Goal: Connect with others: Connect with others

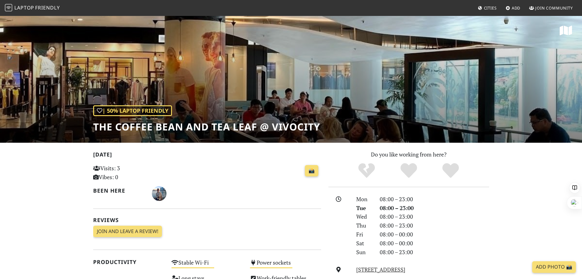
click at [539, 8] on span "Join Community" at bounding box center [555, 8] width 38 height 6
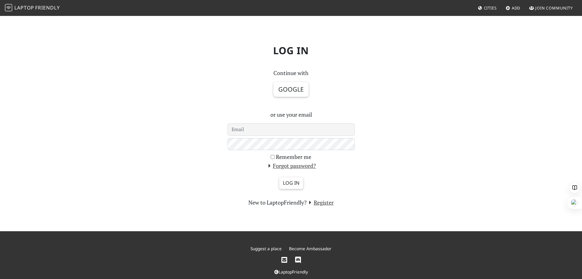
click at [325, 126] on input "email" at bounding box center [291, 129] width 127 height 12
type input "johnnyk72@gmail.com"
click at [294, 89] on button "Google" at bounding box center [291, 89] width 35 height 15
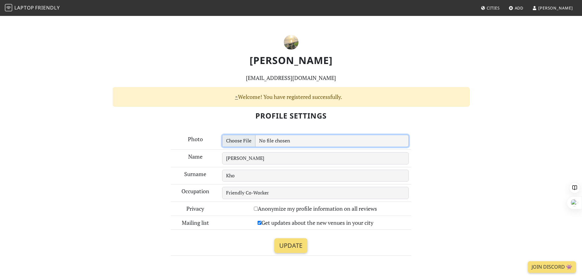
click at [266, 142] on input "file" at bounding box center [315, 141] width 187 height 12
click at [247, 139] on input "file" at bounding box center [315, 141] width 187 height 12
type input "C:\fakepath\IMG_7549-EFFECTS.jpg"
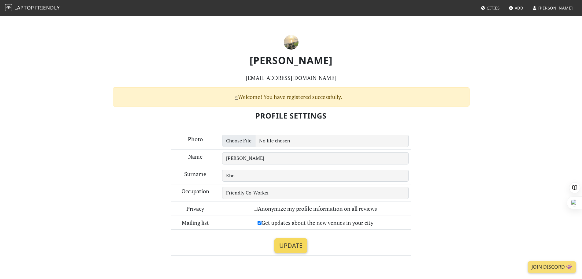
click at [305, 246] on input "Update" at bounding box center [291, 245] width 33 height 15
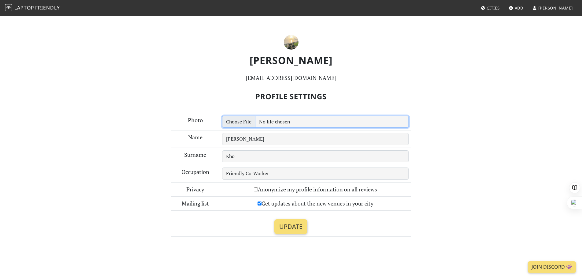
click at [296, 124] on input "file" at bounding box center [315, 122] width 187 height 12
type input "C:\fakepath\IMG_7549-EFFECTS.jpg"
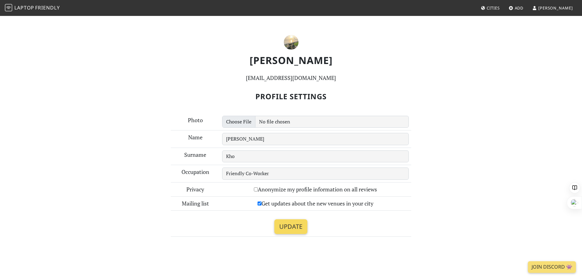
click at [294, 224] on input "Update" at bounding box center [291, 226] width 33 height 15
click at [526, 9] on link "Add" at bounding box center [517, 7] width 20 height 11
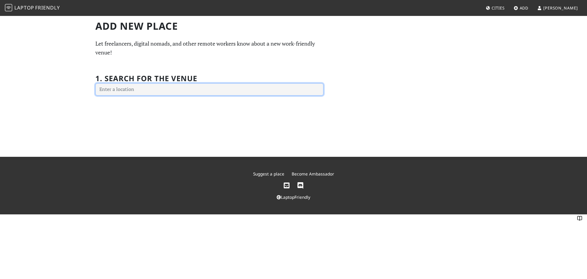
click at [256, 87] on input "text" at bounding box center [209, 89] width 228 height 12
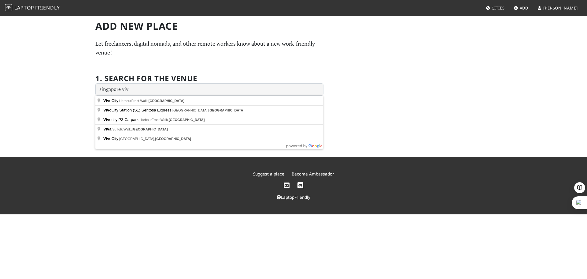
type input "HarbourFront Walk, VivoCity, Singapore"
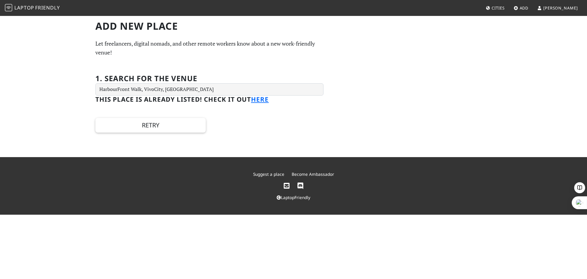
click at [259, 101] on link "here" at bounding box center [260, 99] width 18 height 9
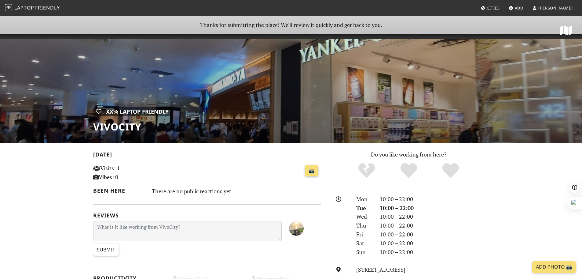
click at [500, 9] on span "Cities" at bounding box center [493, 8] width 13 height 6
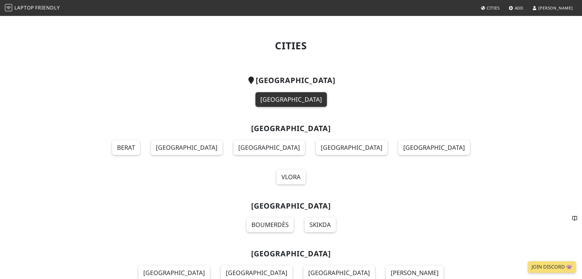
click at [300, 99] on link "Singapore" at bounding box center [292, 99] width 72 height 15
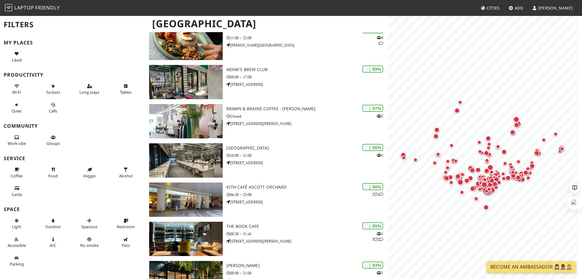
scroll to position [153, 0]
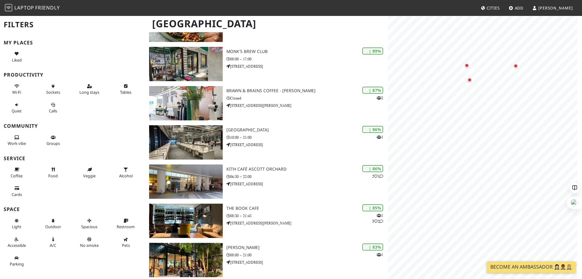
click at [445, 222] on div "Map marker" at bounding box center [444, 222] width 4 height 4
click at [461, 236] on div "Map marker" at bounding box center [460, 237] width 4 height 4
click at [445, 222] on div "Map marker" at bounding box center [444, 222] width 4 height 4
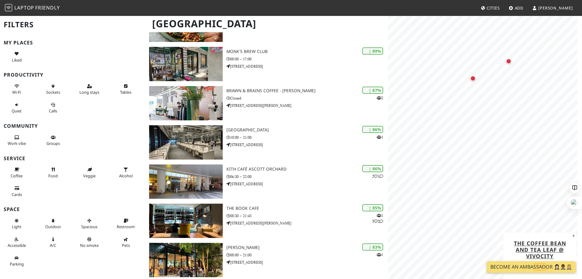
click at [475, 79] on div "Map marker" at bounding box center [474, 79] width 6 height 6
click at [510, 61] on div "Map marker" at bounding box center [509, 61] width 6 height 6
click at [443, 164] on div "Map marker" at bounding box center [444, 164] width 4 height 4
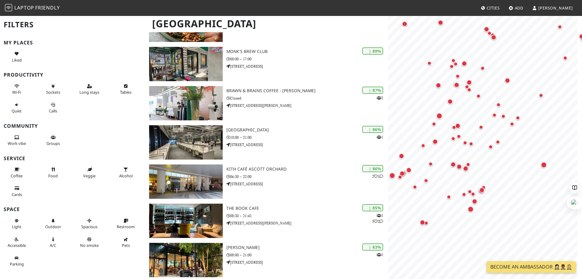
drag, startPoint x: 509, startPoint y: 175, endPoint x: 388, endPoint y: 180, distance: 121.5
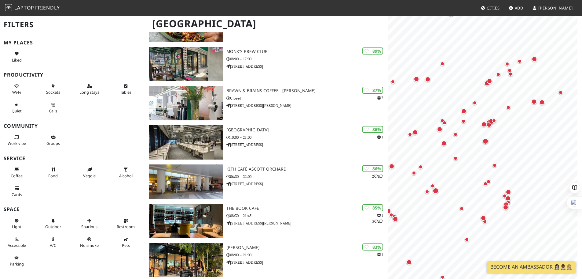
click at [505, 207] on div "Map marker" at bounding box center [506, 207] width 6 height 6
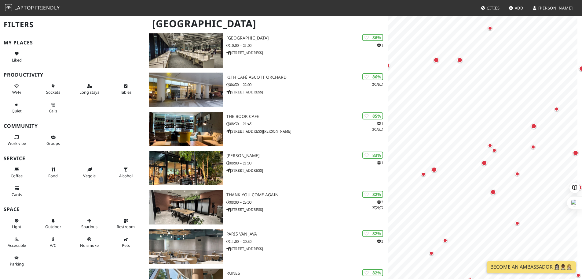
click at [251, 10] on nav "Laptop Friendly Cities Add [PERSON_NAME]" at bounding box center [291, 8] width 582 height 16
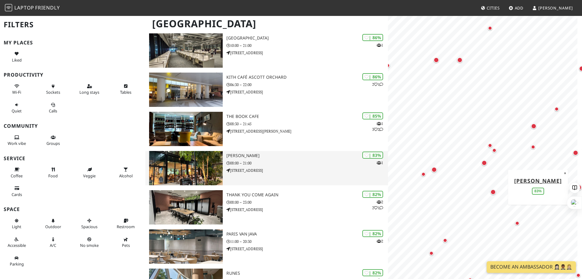
click at [262, 168] on p "[STREET_ADDRESS]" at bounding box center [308, 170] width 162 height 6
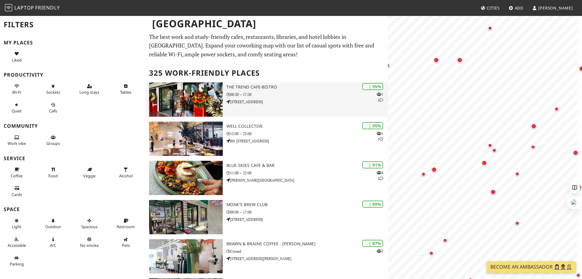
click at [257, 86] on h3 "The Trend cafe-bistro" at bounding box center [308, 86] width 162 height 5
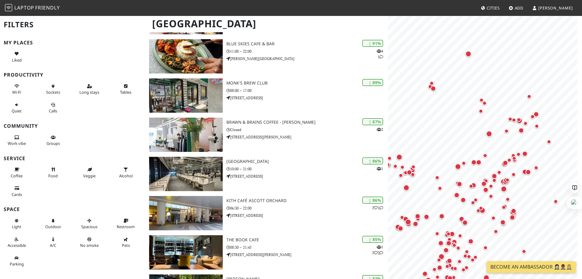
scroll to position [122, 0]
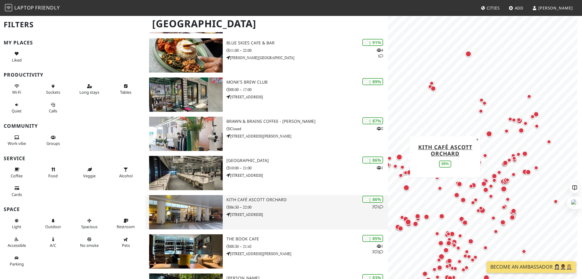
click at [202, 208] on img at bounding box center [186, 212] width 74 height 34
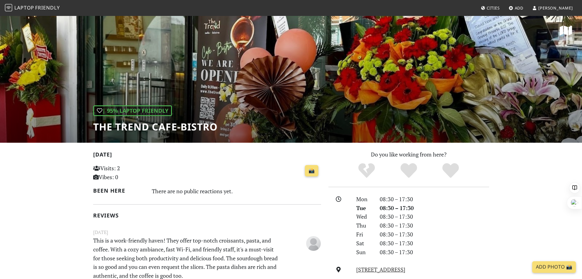
click at [406, 268] on link "[STREET_ADDRESS]" at bounding box center [380, 268] width 49 height 7
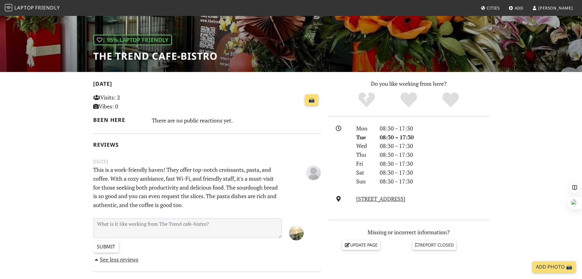
scroll to position [92, 0]
